Goal: Transaction & Acquisition: Book appointment/travel/reservation

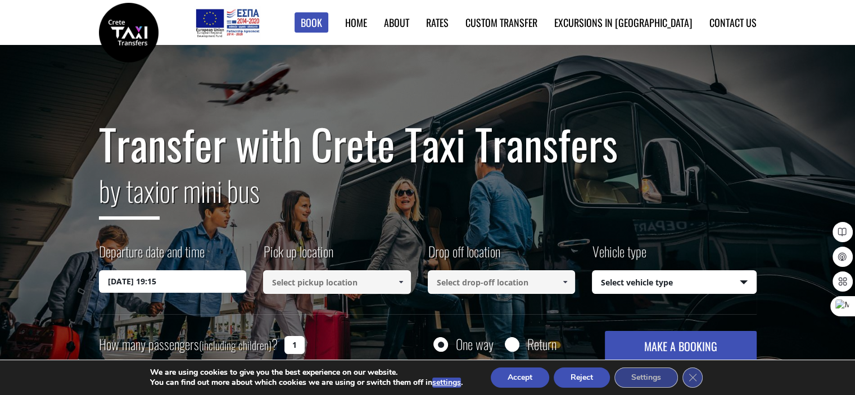
click at [160, 282] on input "[DATE] 19:15" at bounding box center [173, 281] width 148 height 22
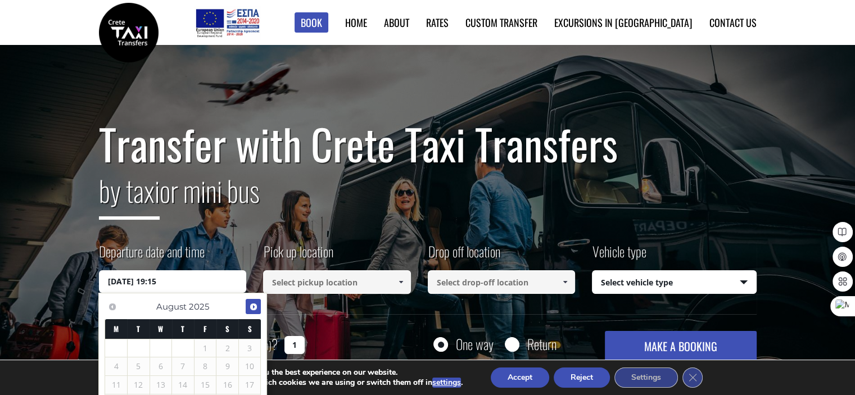
click at [252, 307] on span "Next" at bounding box center [253, 306] width 9 height 9
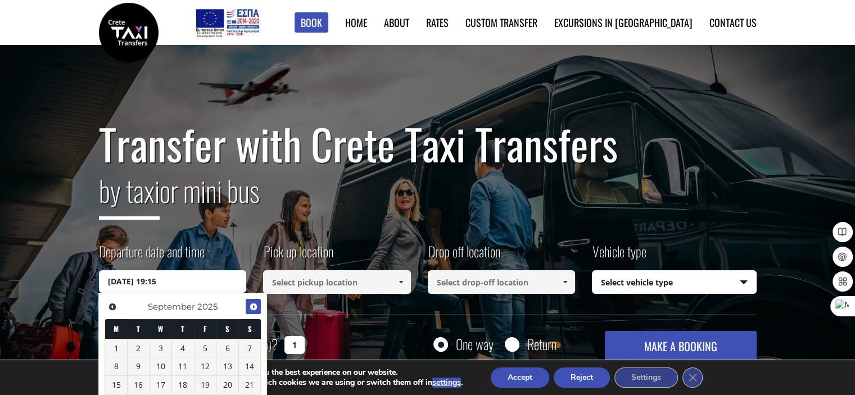
click at [252, 307] on span "Next" at bounding box center [253, 306] width 9 height 9
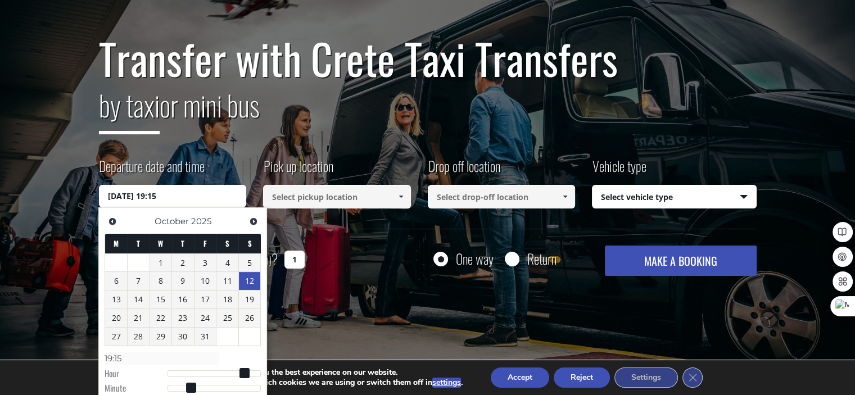
scroll to position [112, 0]
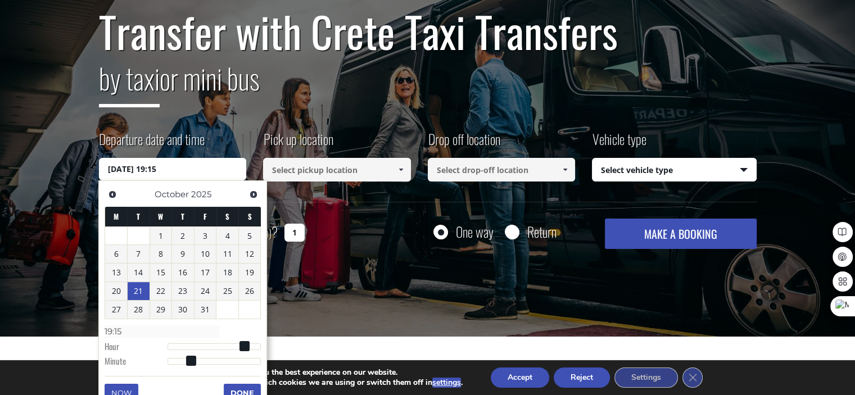
click at [142, 293] on link "21" at bounding box center [139, 291] width 22 height 18
click at [321, 171] on input at bounding box center [337, 170] width 148 height 24
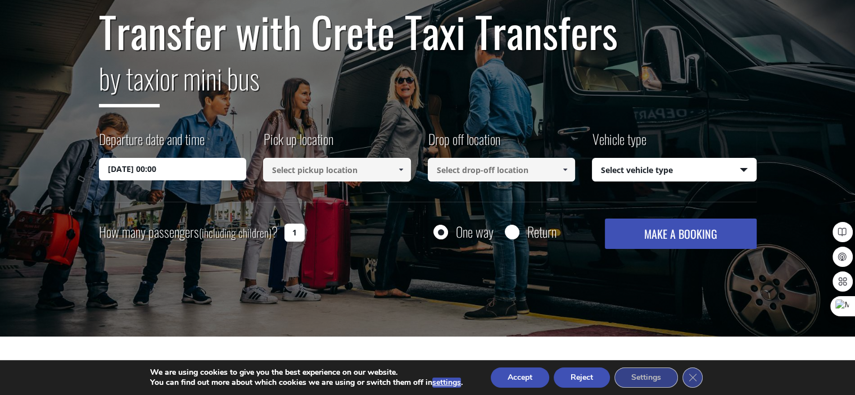
click at [222, 174] on input "[DATE] 00:00" at bounding box center [173, 169] width 148 height 22
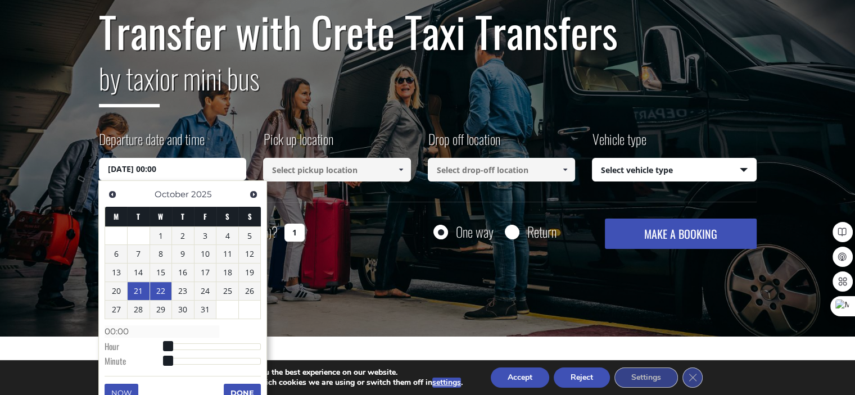
click at [159, 294] on link "22" at bounding box center [161, 291] width 22 height 18
type input "[DATE] 00:00"
click at [342, 290] on div "Transfer with Crete Taxi Transfers by taxi or mini bus Departure date and time …" at bounding box center [427, 135] width 855 height 405
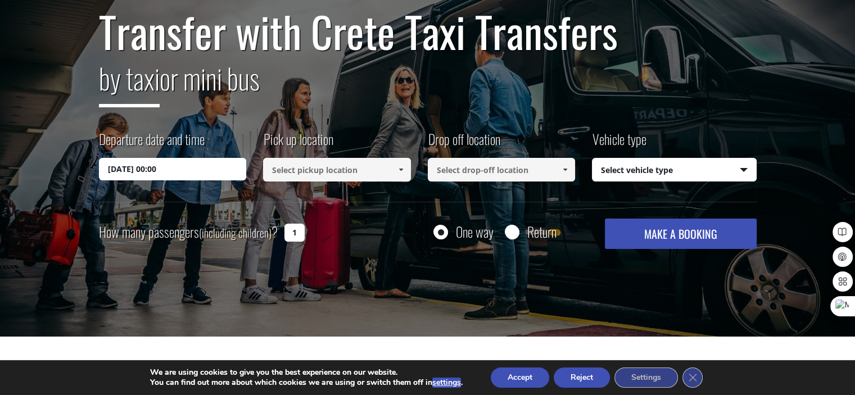
click at [363, 168] on input at bounding box center [337, 170] width 148 height 24
click at [400, 170] on span at bounding box center [400, 169] width 9 height 9
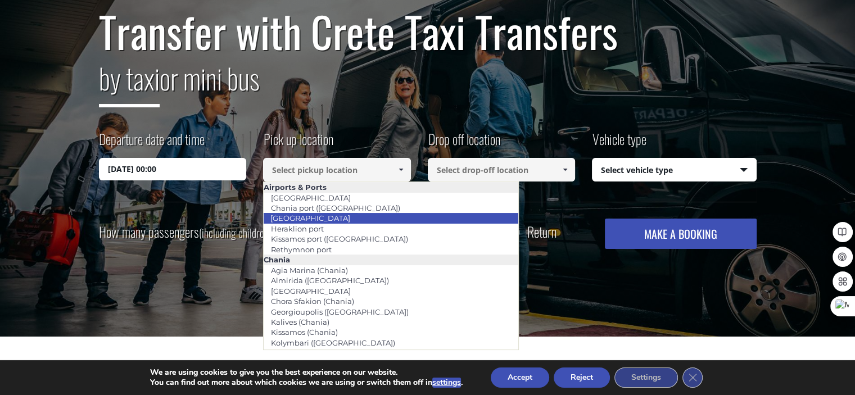
click at [354, 215] on li "[GEOGRAPHIC_DATA]" at bounding box center [391, 218] width 255 height 10
type input "[GEOGRAPHIC_DATA]"
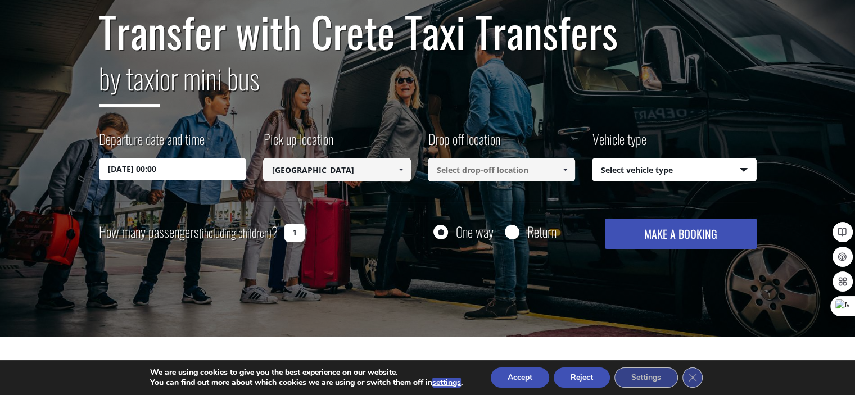
click at [482, 170] on input at bounding box center [502, 170] width 148 height 24
click at [567, 170] on span at bounding box center [565, 169] width 9 height 9
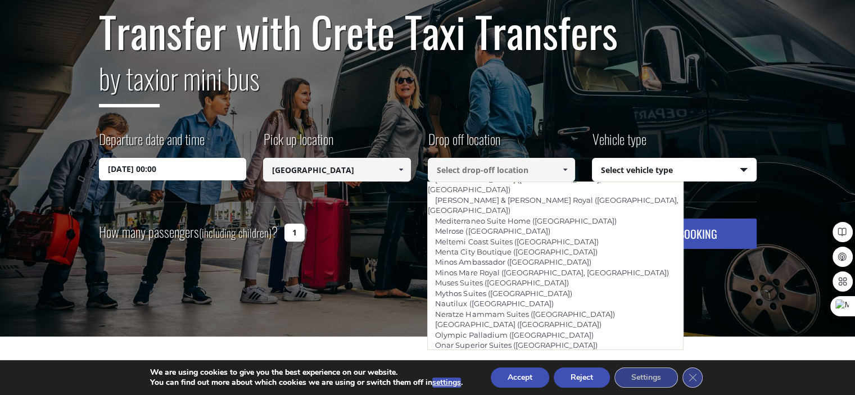
scroll to position [2490, 0]
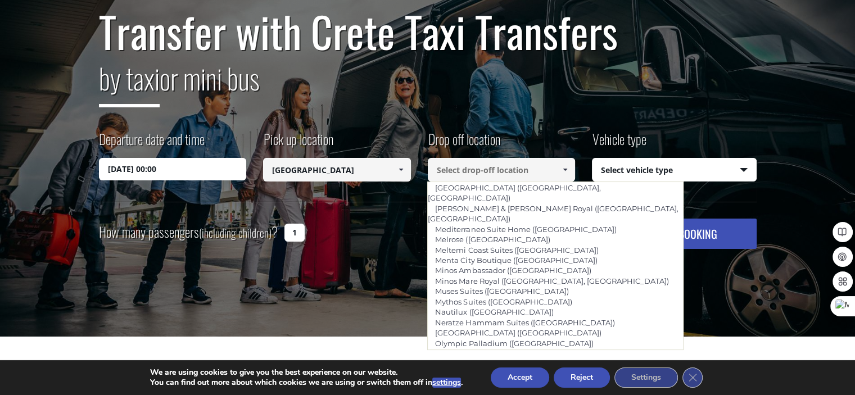
click at [487, 164] on input at bounding box center [502, 170] width 148 height 24
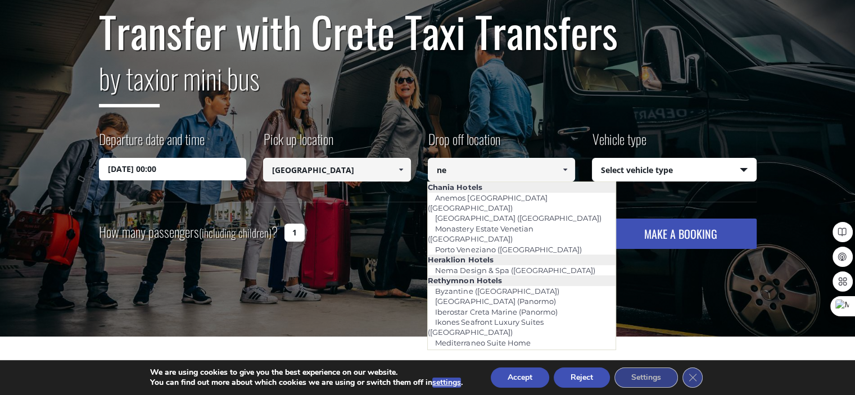
type input "nep"
